Goal: Transaction & Acquisition: Purchase product/service

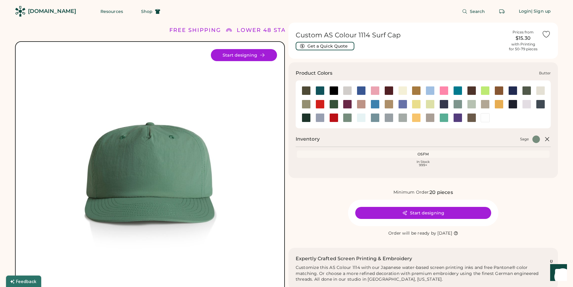
click at [403, 91] on div at bounding box center [402, 90] width 9 height 9
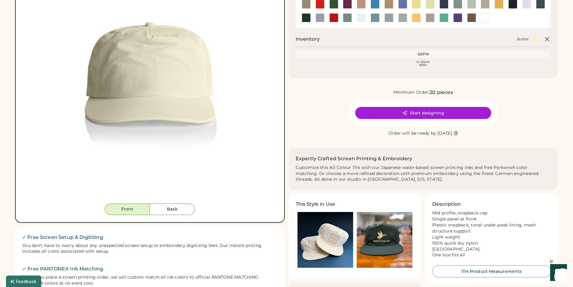
scroll to position [100, 0]
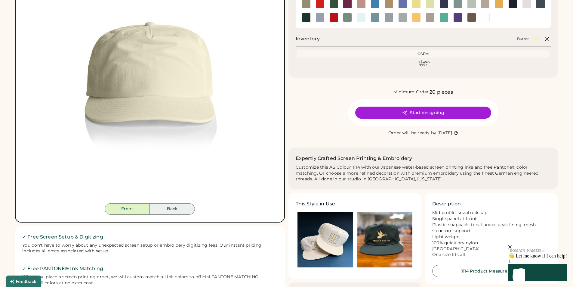
click at [175, 210] on button "Back" at bounding box center [172, 208] width 45 height 11
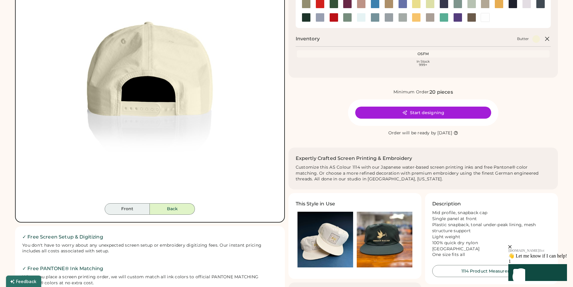
click at [134, 210] on button "Front" at bounding box center [127, 208] width 45 height 11
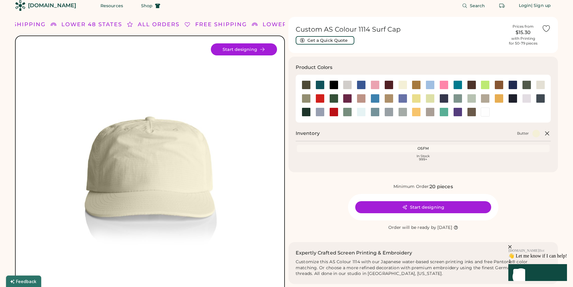
scroll to position [0, 0]
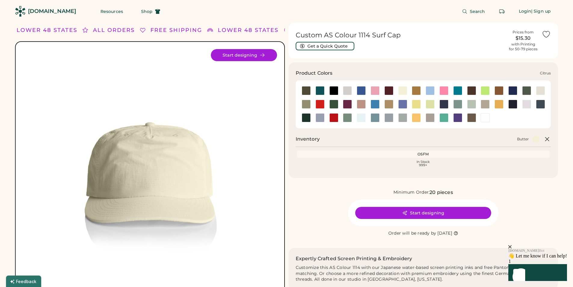
click at [488, 92] on div at bounding box center [485, 90] width 9 height 9
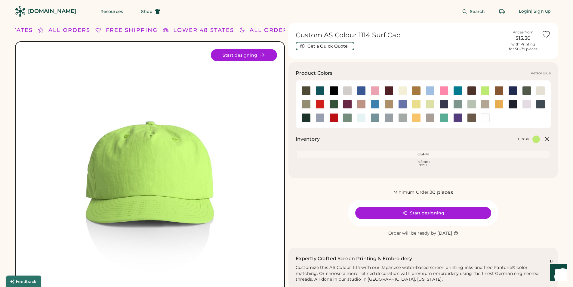
click at [540, 103] on div at bounding box center [540, 104] width 9 height 9
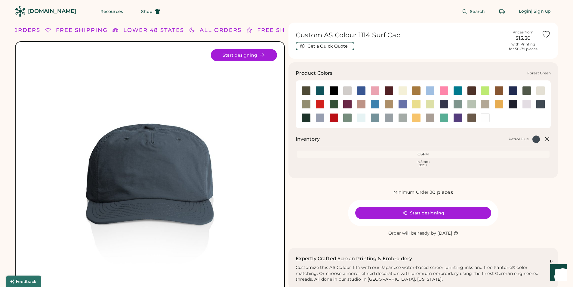
click at [335, 105] on div at bounding box center [333, 104] width 9 height 9
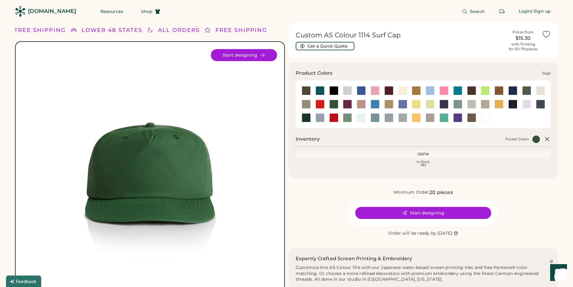
click at [346, 118] on div at bounding box center [347, 117] width 9 height 9
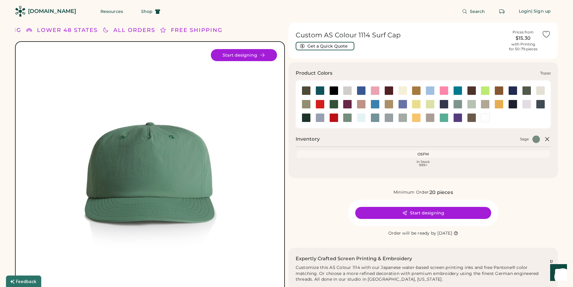
click at [446, 119] on div at bounding box center [443, 117] width 9 height 9
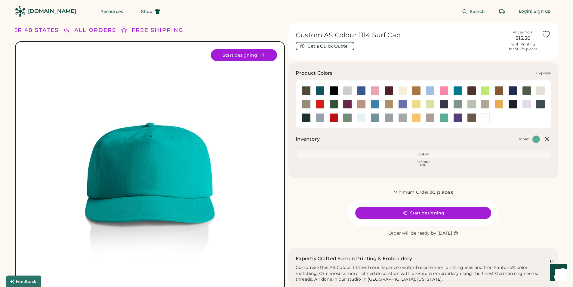
click at [525, 90] on div at bounding box center [526, 90] width 9 height 9
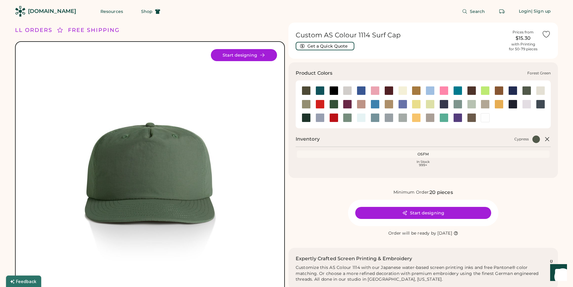
click at [334, 105] on div at bounding box center [333, 104] width 9 height 9
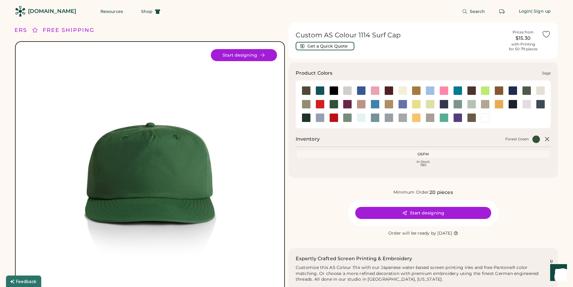
click at [347, 117] on div at bounding box center [347, 117] width 9 height 9
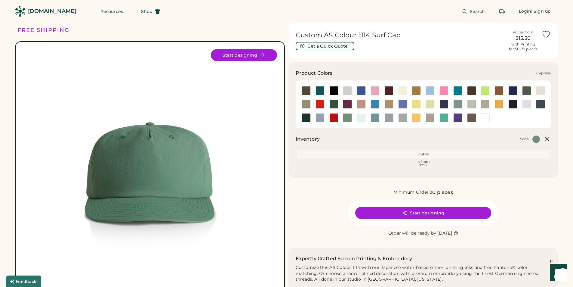
click at [524, 90] on div at bounding box center [526, 90] width 9 height 9
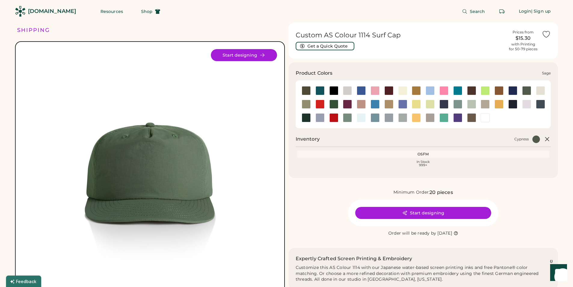
click at [349, 116] on div at bounding box center [347, 117] width 9 height 9
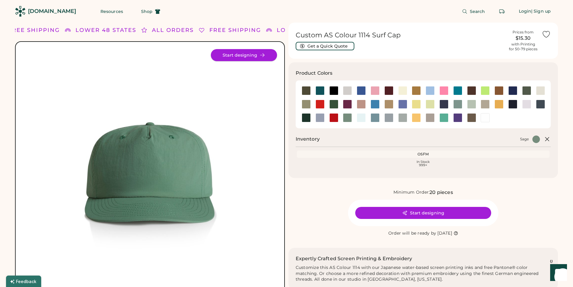
click at [250, 54] on button "Start designing" at bounding box center [244, 55] width 66 height 12
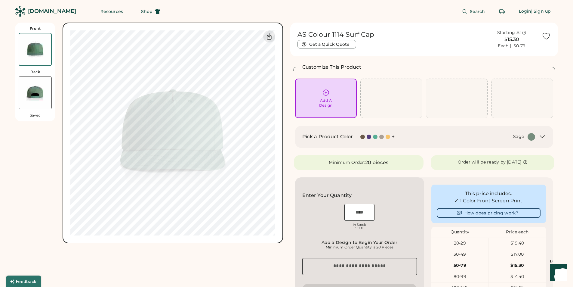
click at [325, 93] on icon at bounding box center [326, 93] width 8 height 8
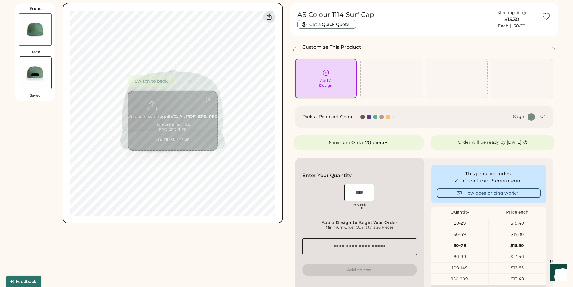
scroll to position [23, 0]
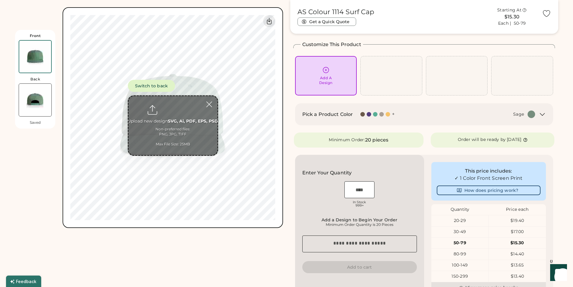
click at [174, 123] on input "file" at bounding box center [172, 125] width 89 height 59
type input "**********"
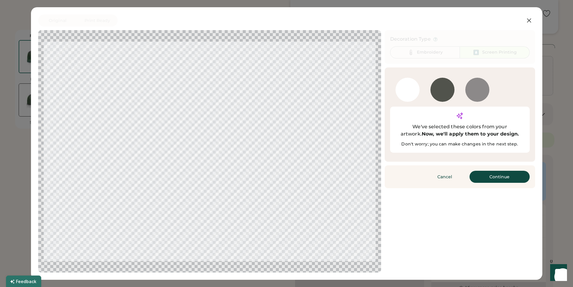
click at [406, 90] on div at bounding box center [408, 90] width 24 height 24
click at [495, 171] on button "Continue" at bounding box center [500, 177] width 60 height 12
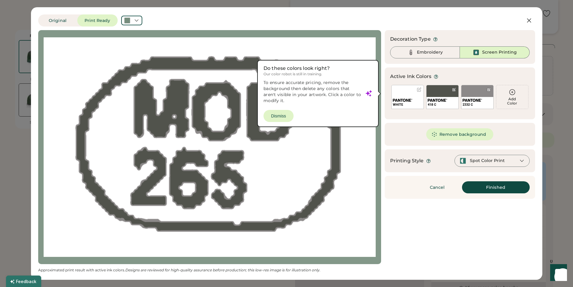
click at [280, 116] on div at bounding box center [210, 146] width 332 height 223
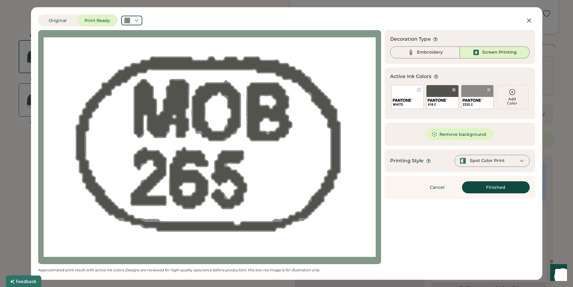
scroll to position [0, 0]
click at [407, 100] on img at bounding box center [403, 100] width 20 height 3
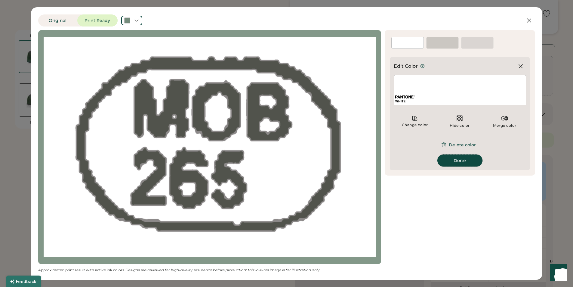
click at [459, 163] on button "Done" at bounding box center [459, 160] width 45 height 12
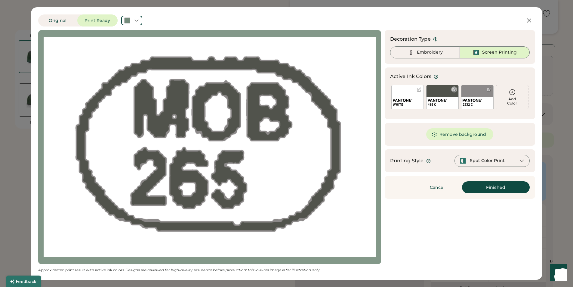
click at [441, 95] on div "418 C" at bounding box center [442, 97] width 32 height 24
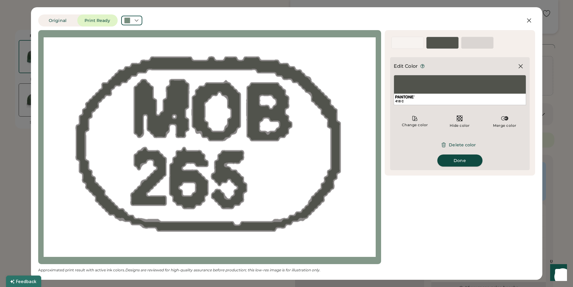
click at [460, 162] on button "Done" at bounding box center [459, 160] width 45 height 12
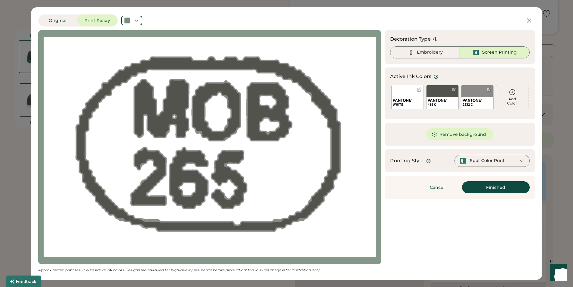
click at [511, 161] on div "Spot Color Print" at bounding box center [492, 161] width 75 height 12
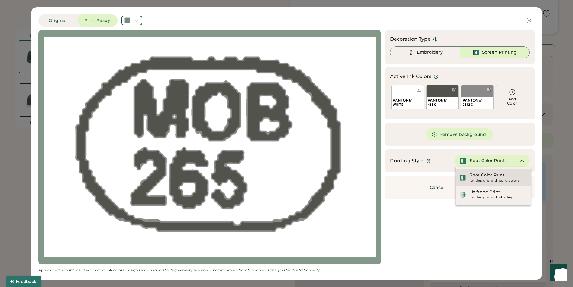
click at [503, 177] on div "Spot Color Print" at bounding box center [487, 175] width 35 height 6
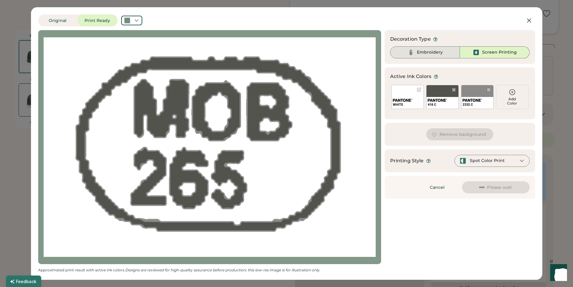
click at [435, 52] on div "Embroidery" at bounding box center [430, 52] width 26 height 6
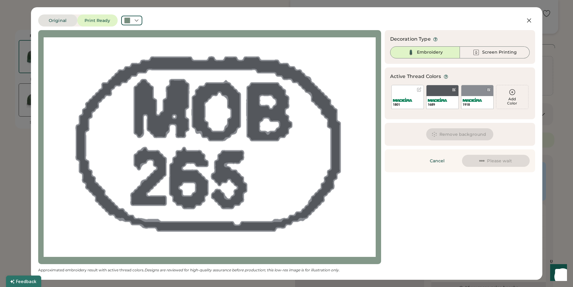
click at [55, 22] on button "Original" at bounding box center [57, 20] width 39 height 12
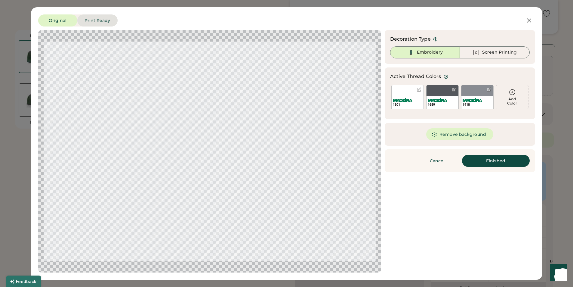
click at [96, 21] on button "Print Ready" at bounding box center [97, 20] width 40 height 12
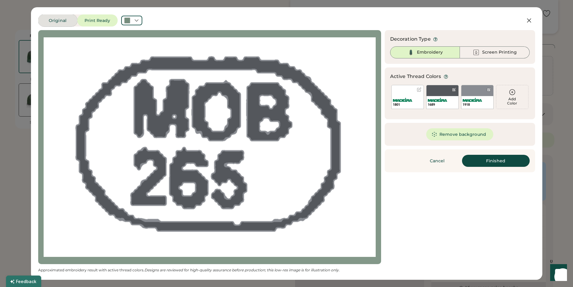
click at [52, 22] on button "Original" at bounding box center [57, 20] width 39 height 12
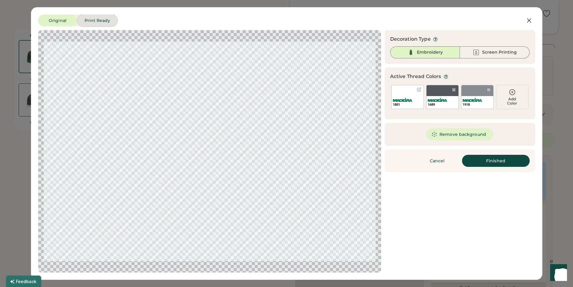
click at [96, 21] on button "Print Ready" at bounding box center [97, 20] width 40 height 12
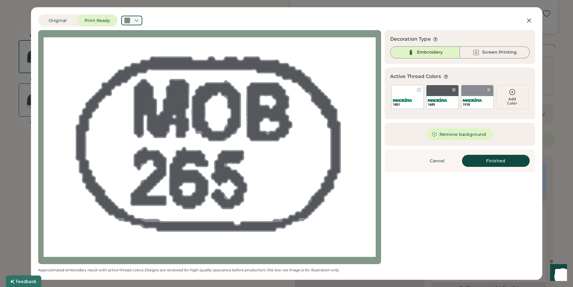
click at [140, 22] on div at bounding box center [131, 21] width 21 height 10
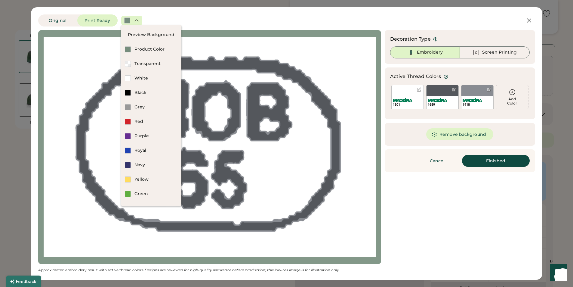
click at [184, 21] on div "Original Print Ready" at bounding box center [267, 20] width 459 height 12
click at [206, 24] on div "Original Print Ready" at bounding box center [267, 20] width 459 height 12
click at [147, 48] on div "Product Color" at bounding box center [155, 49] width 43 height 6
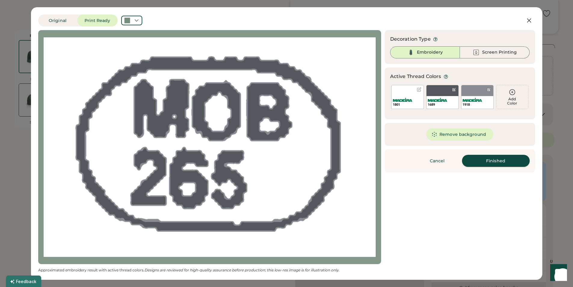
click at [494, 162] on button "Finished" at bounding box center [496, 161] width 68 height 12
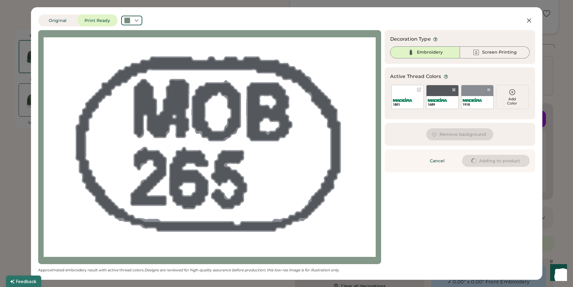
type input "****"
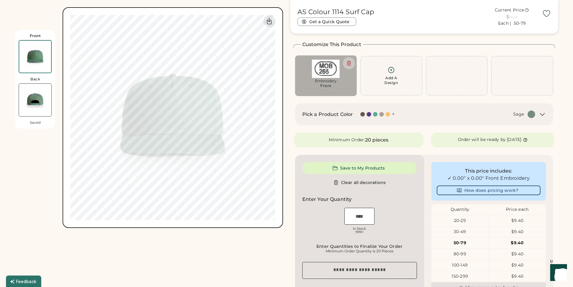
type input "****"
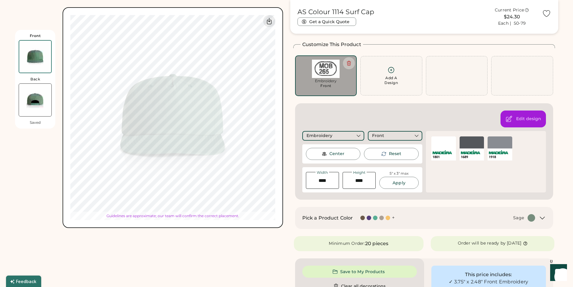
type input "****"
click at [324, 67] on img at bounding box center [326, 69] width 54 height 18
type input "****"
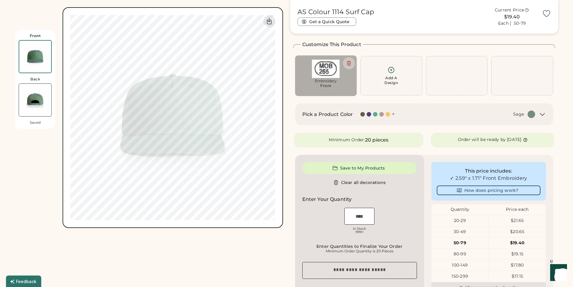
click at [325, 70] on img at bounding box center [326, 69] width 54 height 18
type input "****"
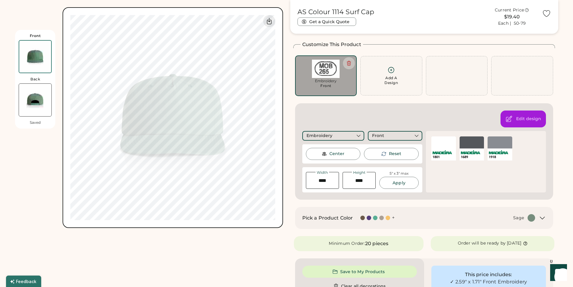
click at [474, 148] on div "SELECT A COLOR" at bounding box center [472, 142] width 25 height 12
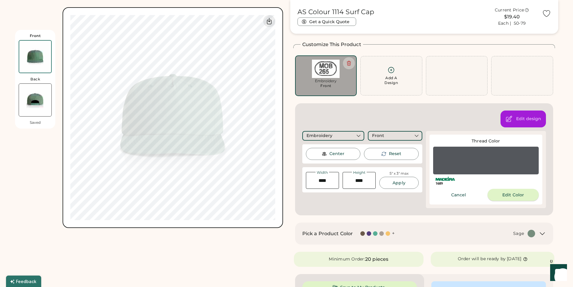
click at [506, 193] on button "Edit Color" at bounding box center [513, 195] width 51 height 12
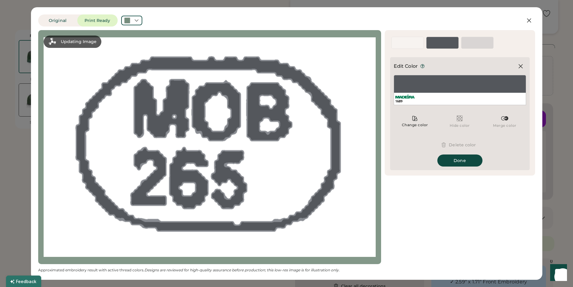
click at [460, 120] on img at bounding box center [459, 118] width 7 height 7
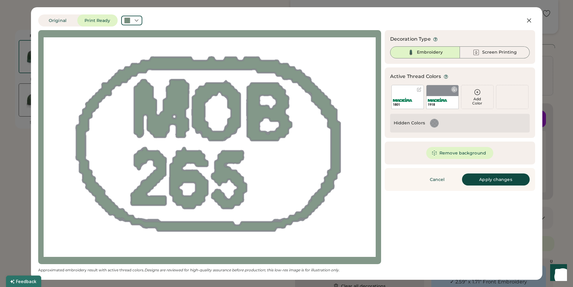
click at [438, 93] on div "1918" at bounding box center [442, 97] width 32 height 24
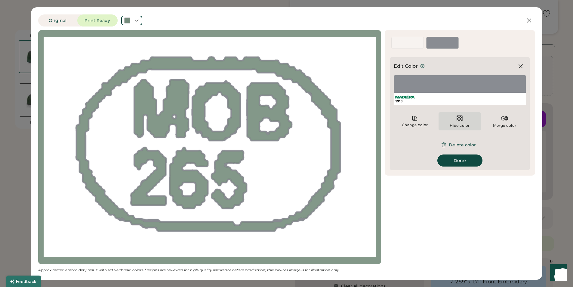
click at [461, 120] on img at bounding box center [459, 118] width 7 height 7
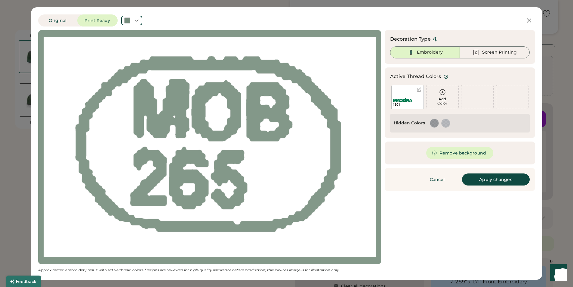
click at [439, 97] on div "Add Color" at bounding box center [443, 101] width 32 height 8
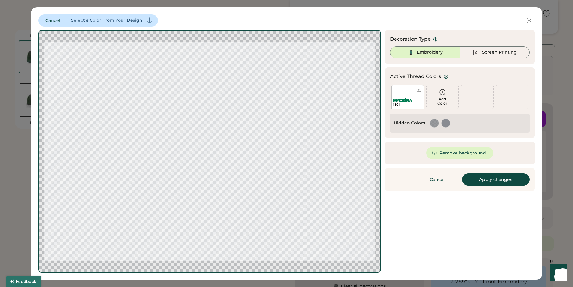
click at [444, 124] on div at bounding box center [446, 123] width 8 height 8
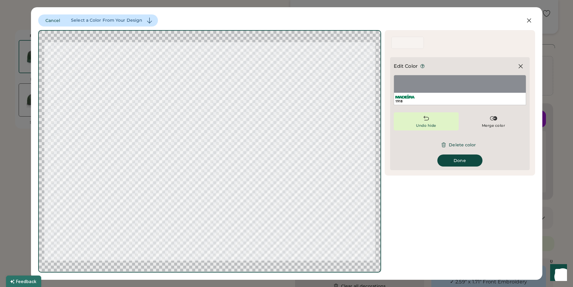
click at [437, 122] on div "Undo hide" at bounding box center [426, 121] width 65 height 18
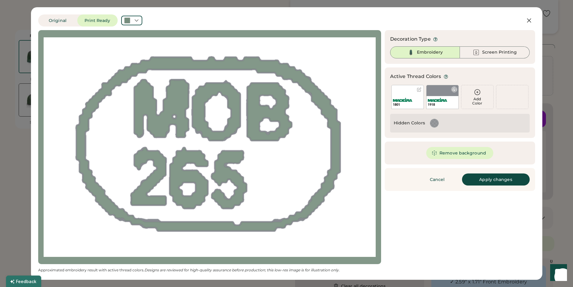
click at [440, 96] on div "1918" at bounding box center [443, 102] width 32 height 13
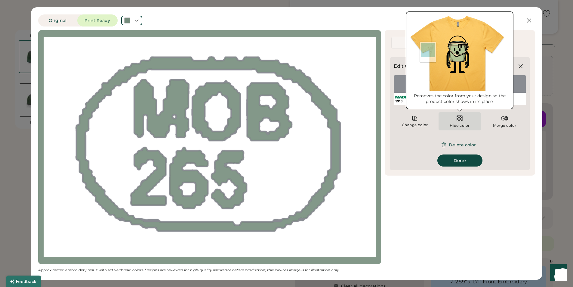
click at [459, 122] on img at bounding box center [459, 118] width 7 height 7
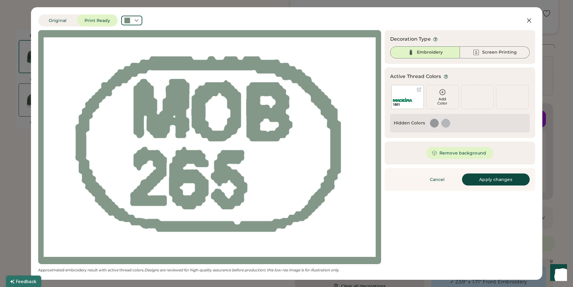
click at [401, 92] on div "1801" at bounding box center [407, 97] width 32 height 24
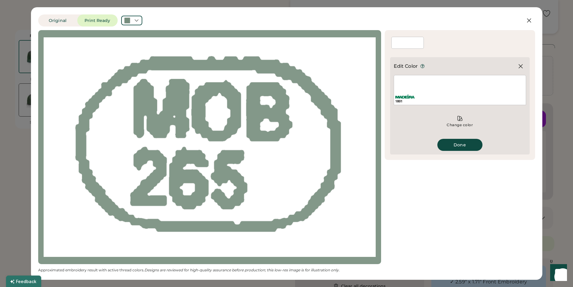
click at [425, 86] on div "1801" at bounding box center [460, 90] width 132 height 30
click at [460, 120] on icon at bounding box center [460, 118] width 6 height 6
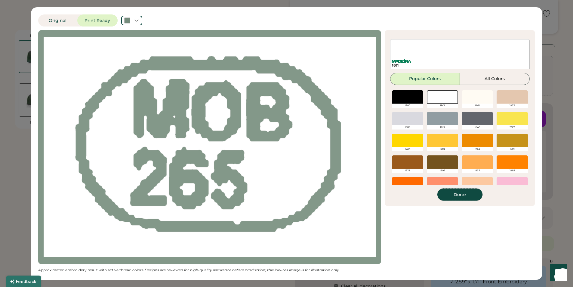
click at [458, 196] on button "Done" at bounding box center [459, 194] width 45 height 12
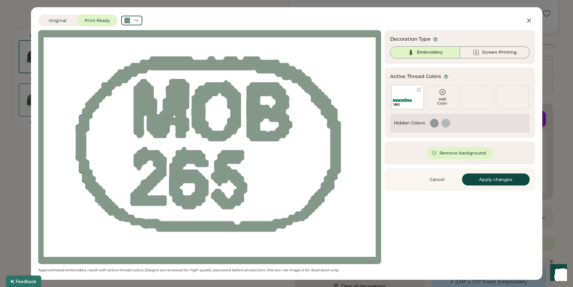
click at [443, 95] on icon at bounding box center [442, 91] width 7 height 7
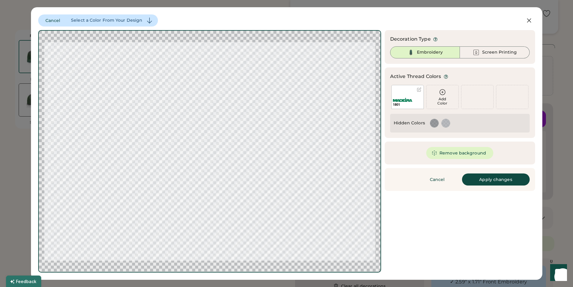
click at [443, 95] on icon at bounding box center [442, 91] width 7 height 7
click at [444, 154] on button "Remove background" at bounding box center [459, 153] width 67 height 12
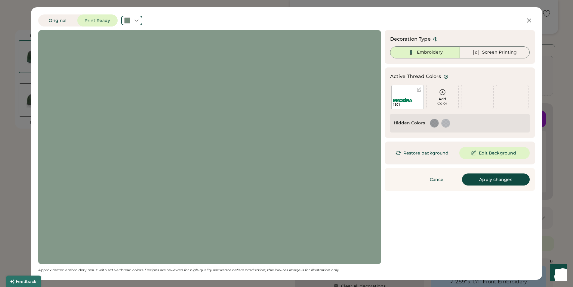
click at [403, 94] on div "1801" at bounding box center [407, 97] width 32 height 24
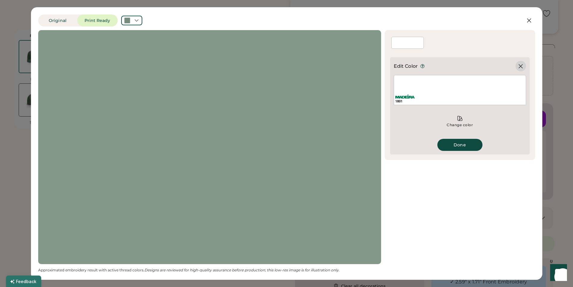
click at [520, 66] on icon at bounding box center [521, 66] width 4 height 4
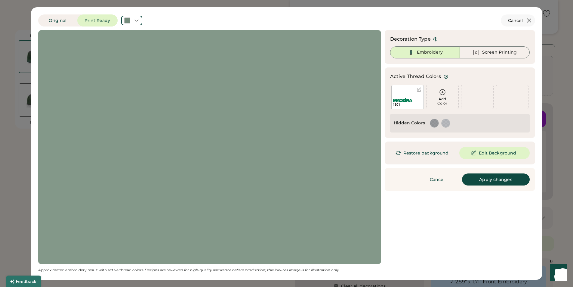
click at [529, 19] on icon at bounding box center [528, 20] width 7 height 7
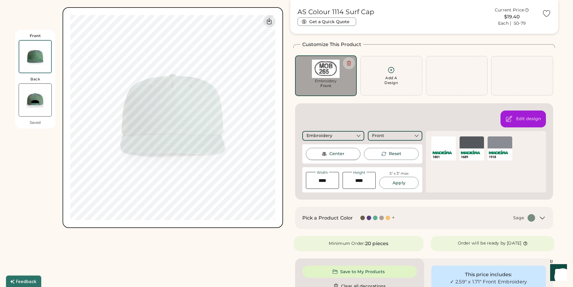
click at [334, 153] on div "Center" at bounding box center [336, 154] width 15 height 6
click at [321, 69] on img at bounding box center [326, 69] width 54 height 18
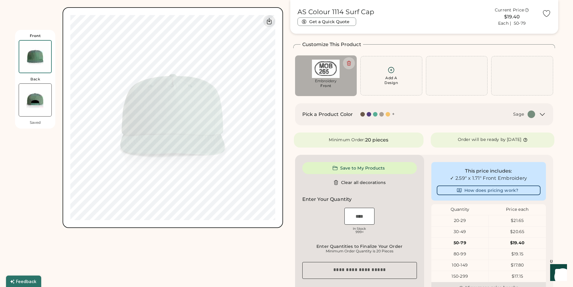
click at [322, 69] on img at bounding box center [326, 69] width 54 height 18
type input "****"
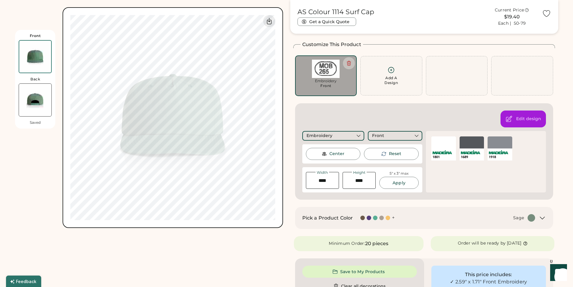
click at [322, 69] on img at bounding box center [326, 69] width 54 height 18
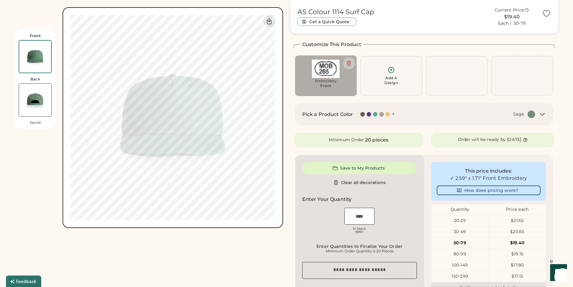
click at [322, 69] on img at bounding box center [326, 69] width 54 height 18
type input "****"
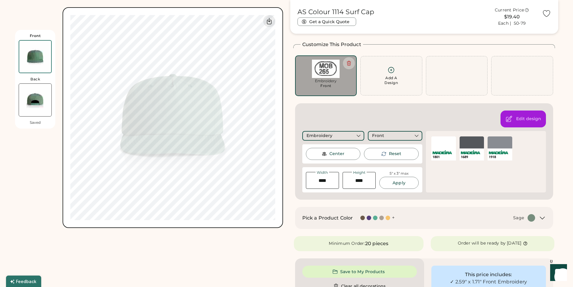
click at [322, 69] on img at bounding box center [326, 69] width 54 height 18
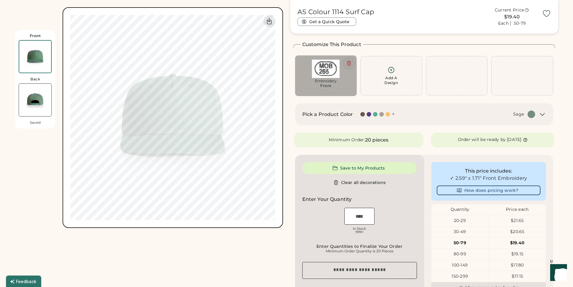
click at [348, 62] on icon at bounding box center [348, 62] width 5 height 5
type input "****"
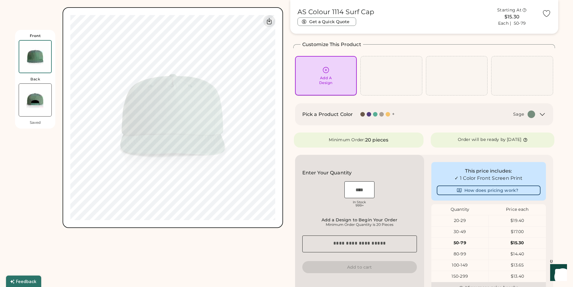
click at [325, 67] on icon at bounding box center [326, 70] width 6 height 6
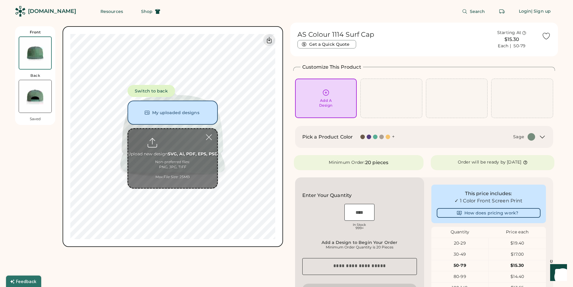
click at [174, 149] on input "file" at bounding box center [172, 158] width 89 height 59
type input "**********"
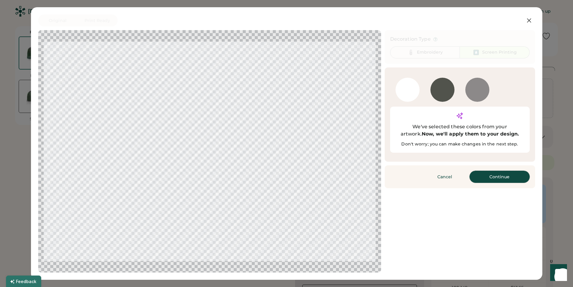
drag, startPoint x: 496, startPoint y: 166, endPoint x: 493, endPoint y: 166, distance: 3.3
click at [496, 171] on button "Continue" at bounding box center [500, 177] width 60 height 12
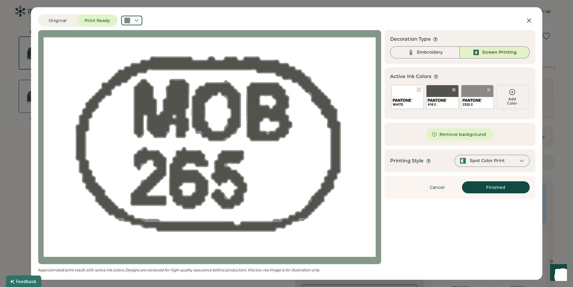
click at [418, 90] on div at bounding box center [419, 89] width 5 height 5
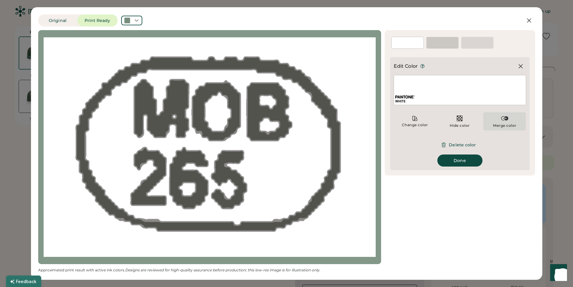
click at [507, 121] on img at bounding box center [504, 118] width 7 height 7
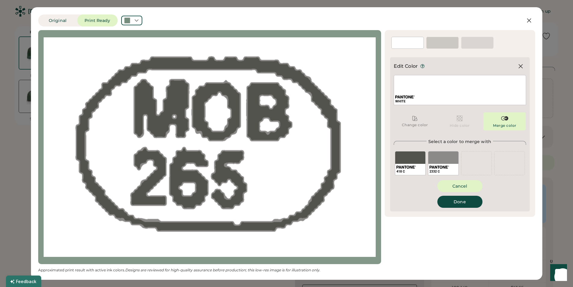
click at [456, 122] on div "Hide color" at bounding box center [460, 121] width 42 height 18
click at [412, 119] on icon at bounding box center [415, 118] width 6 height 6
click at [462, 186] on button "Cancel" at bounding box center [459, 186] width 45 height 12
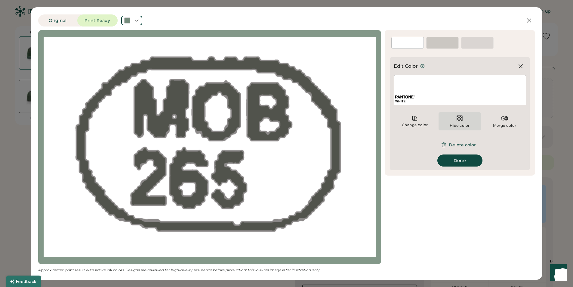
click at [459, 118] on img at bounding box center [459, 118] width 7 height 7
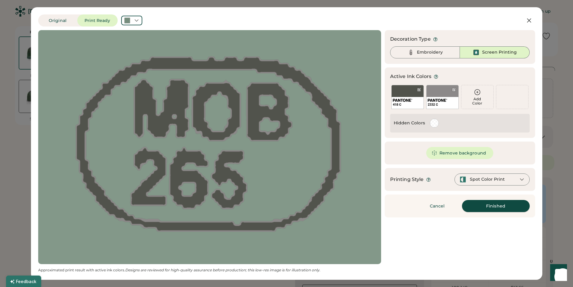
click at [497, 206] on button "Finished" at bounding box center [496, 206] width 68 height 12
type input "****"
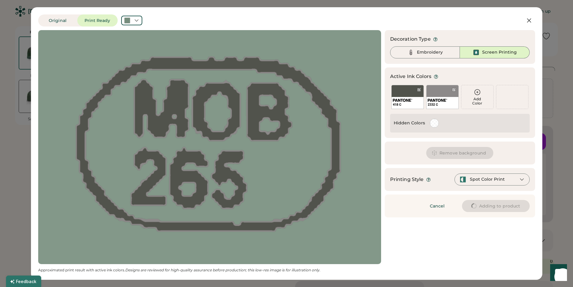
type input "****"
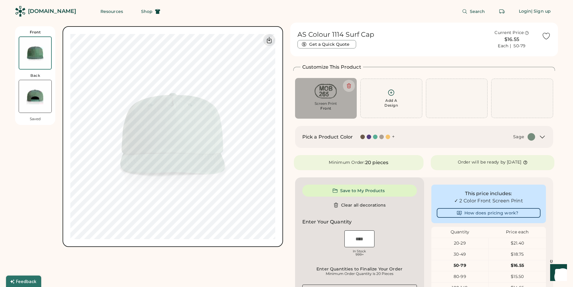
type input "****"
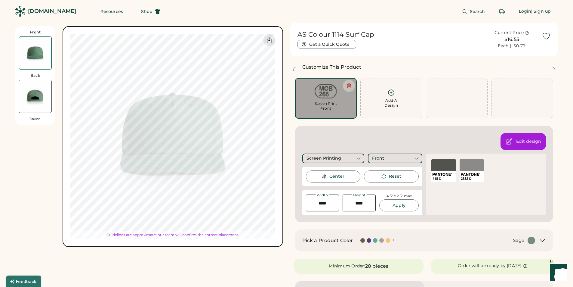
type input "****"
click at [332, 174] on div "Center" at bounding box center [336, 176] width 15 height 6
click at [333, 176] on div "Center" at bounding box center [336, 176] width 15 height 6
click at [328, 175] on div "Center" at bounding box center [333, 176] width 55 height 12
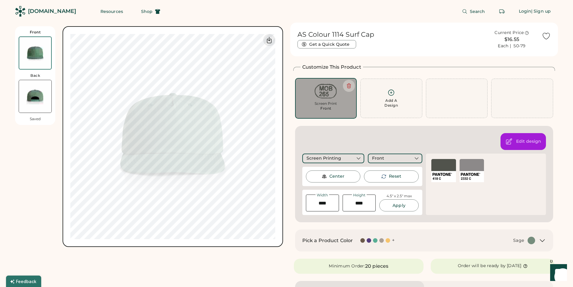
click at [322, 91] on img at bounding box center [326, 91] width 54 height 18
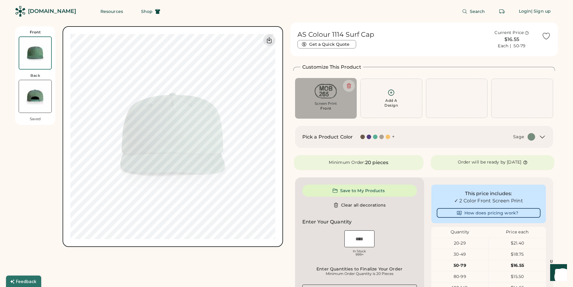
click at [322, 91] on img at bounding box center [326, 91] width 54 height 18
type input "****"
click at [322, 91] on img at bounding box center [326, 91] width 54 height 18
type input "****"
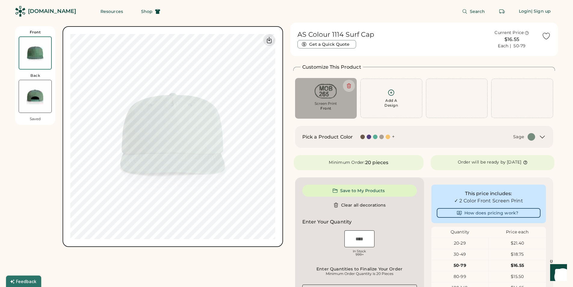
type input "****"
click at [322, 91] on img at bounding box center [326, 91] width 54 height 18
type input "****"
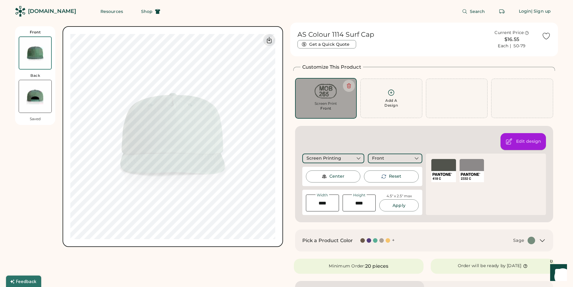
click at [530, 141] on div "Edit design" at bounding box center [528, 141] width 25 height 6
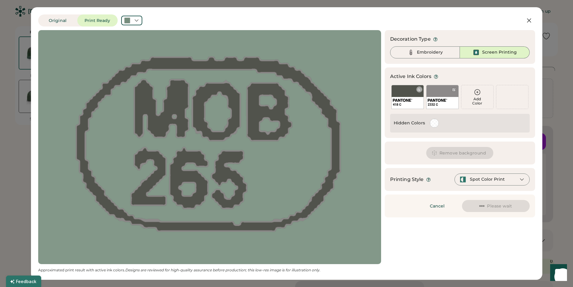
click at [406, 92] on div "418 C" at bounding box center [407, 97] width 32 height 24
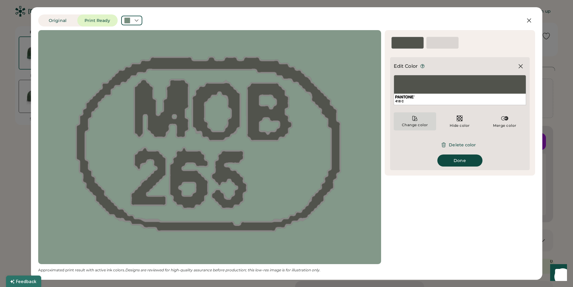
click at [414, 120] on icon at bounding box center [415, 118] width 6 height 6
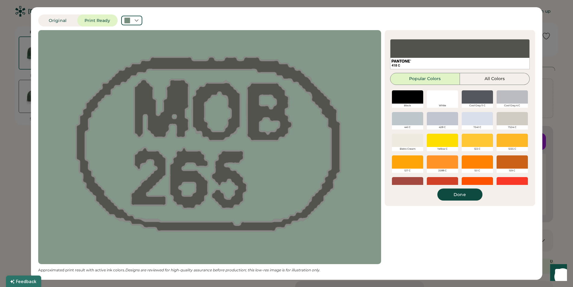
click at [438, 164] on div at bounding box center [442, 161] width 31 height 13
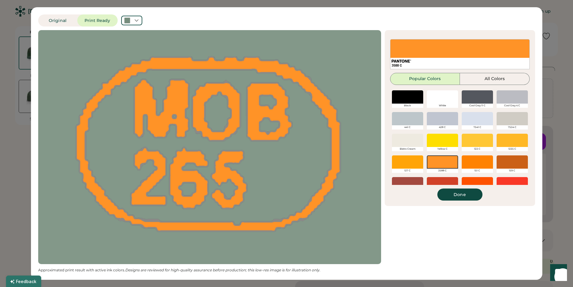
click at [412, 162] on div at bounding box center [407, 161] width 31 height 13
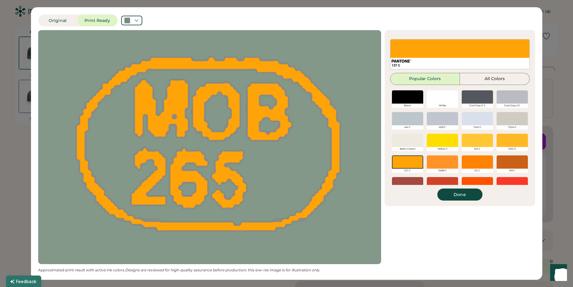
click at [473, 164] on div at bounding box center [477, 161] width 31 height 13
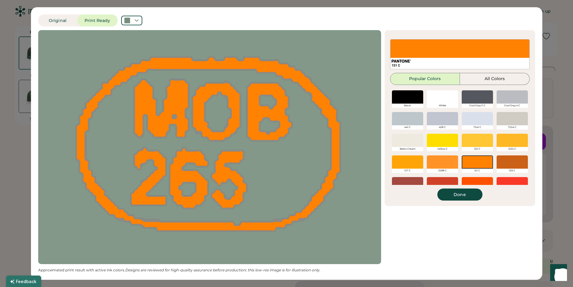
click at [442, 162] on div at bounding box center [442, 161] width 31 height 13
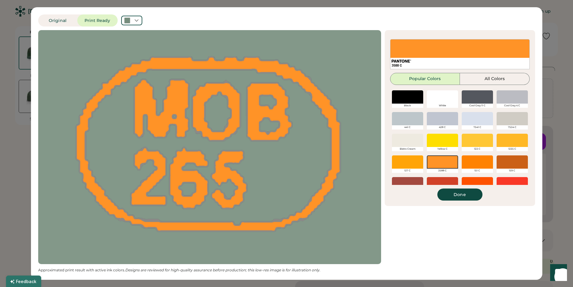
click at [507, 140] on div at bounding box center [512, 140] width 31 height 13
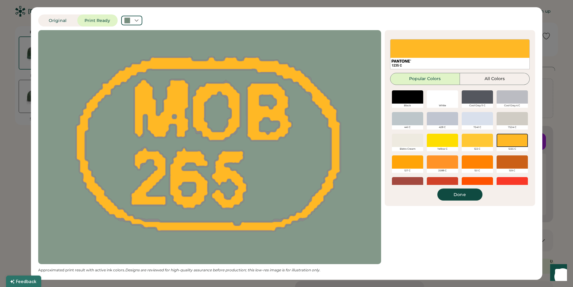
click at [475, 141] on div at bounding box center [477, 140] width 31 height 13
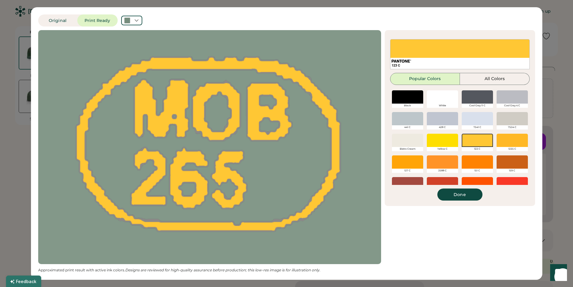
click at [510, 141] on div at bounding box center [512, 140] width 31 height 13
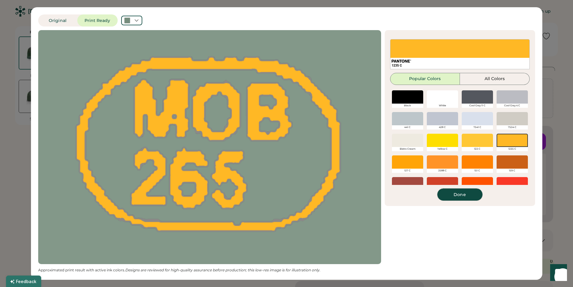
click at [462, 194] on button "Done" at bounding box center [459, 194] width 45 height 12
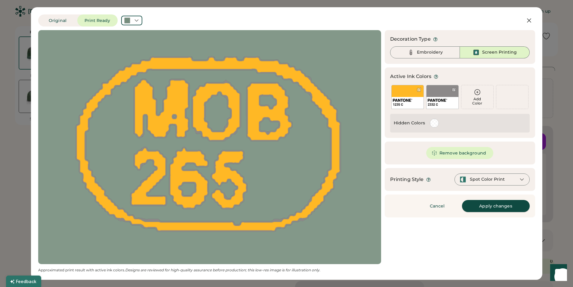
click at [495, 206] on button "Apply changes" at bounding box center [496, 206] width 68 height 12
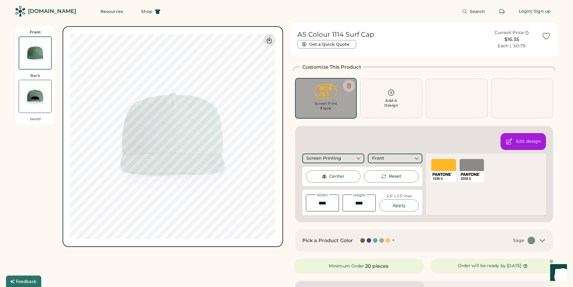
click at [323, 89] on img at bounding box center [326, 91] width 54 height 18
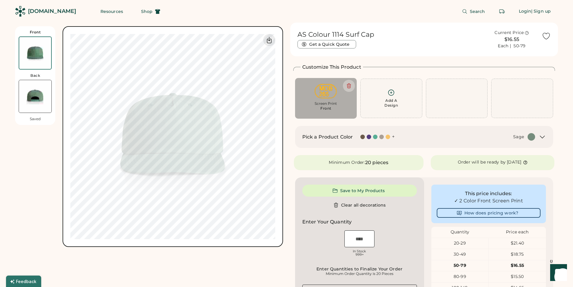
click at [328, 94] on img at bounding box center [326, 91] width 54 height 18
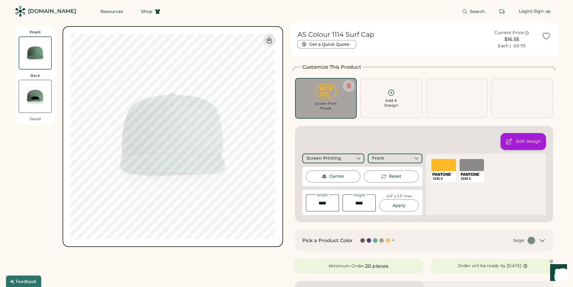
click at [533, 143] on div "Edit design" at bounding box center [528, 141] width 25 height 6
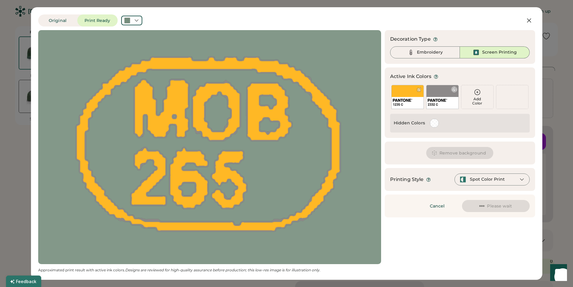
click at [439, 92] on div "2332 C" at bounding box center [442, 97] width 32 height 24
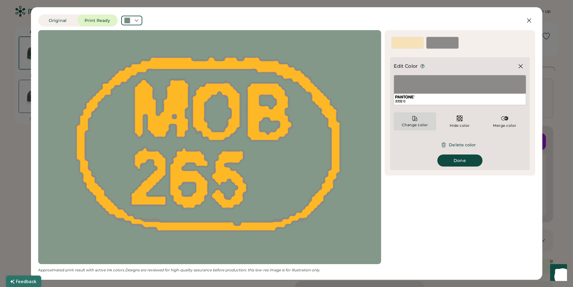
click at [418, 120] on icon at bounding box center [415, 118] width 6 height 6
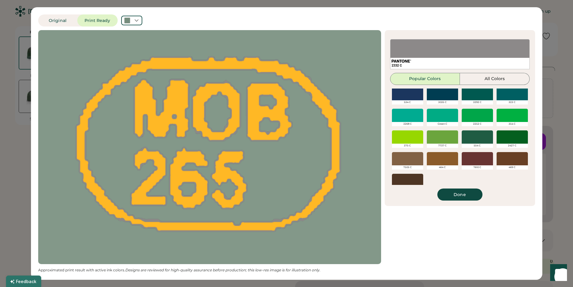
scroll to position [229, 0]
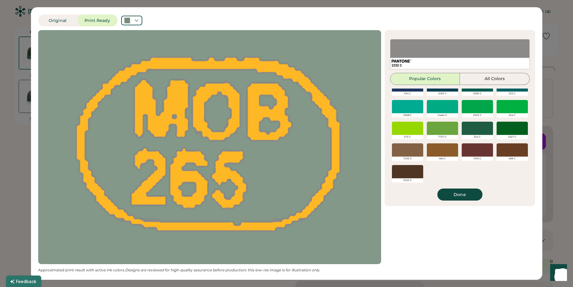
click at [513, 127] on div at bounding box center [512, 128] width 31 height 13
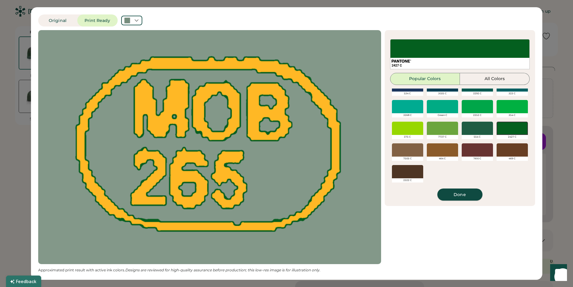
click at [457, 193] on button "Done" at bounding box center [459, 194] width 45 height 12
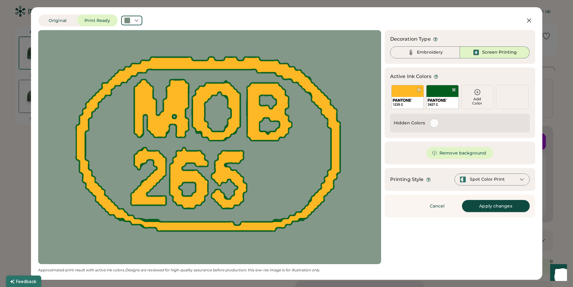
click at [497, 205] on button "Apply changes" at bounding box center [496, 206] width 68 height 12
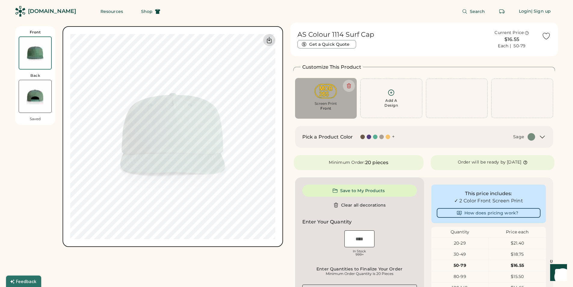
click at [267, 39] on icon at bounding box center [269, 39] width 7 height 7
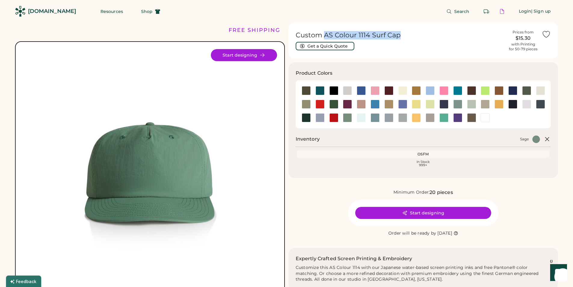
drag, startPoint x: 323, startPoint y: 34, endPoint x: 398, endPoint y: 35, distance: 74.3
click at [398, 35] on h1 "Custom AS Colour 1114 Surf Cap" at bounding box center [400, 35] width 209 height 8
click at [347, 34] on h1 "Custom AS Colour 1114 Surf Cap" at bounding box center [400, 35] width 209 height 8
drag, startPoint x: 324, startPoint y: 35, endPoint x: 399, endPoint y: 34, distance: 74.3
click at [399, 34] on h1 "Custom AS Colour 1114 Surf Cap" at bounding box center [400, 35] width 209 height 8
